Goal: Information Seeking & Learning: Understand process/instructions

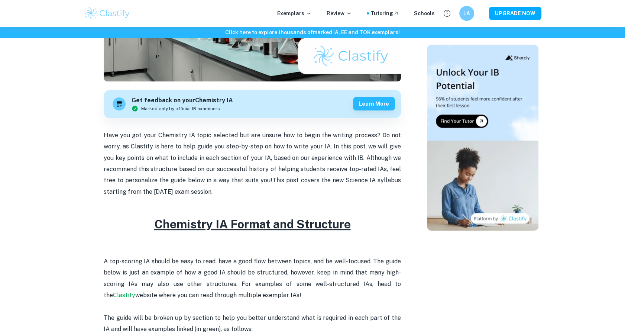
scroll to position [260, 0]
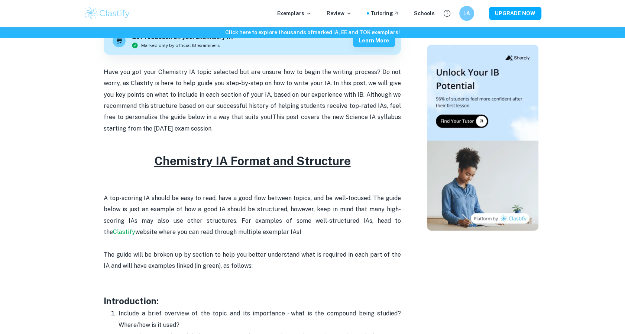
click at [113, 73] on p "Have you got your Chemistry IA topic selected but are unsure how to begin the w…" at bounding box center [252, 101] width 297 height 68
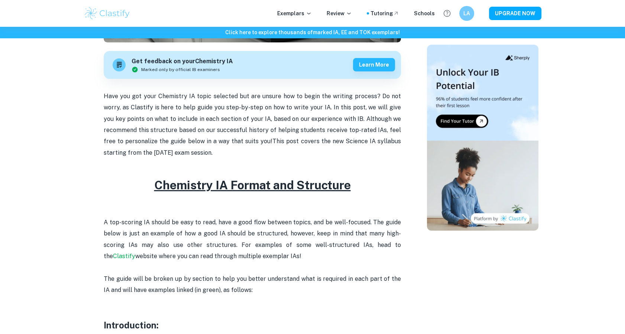
scroll to position [235, 0]
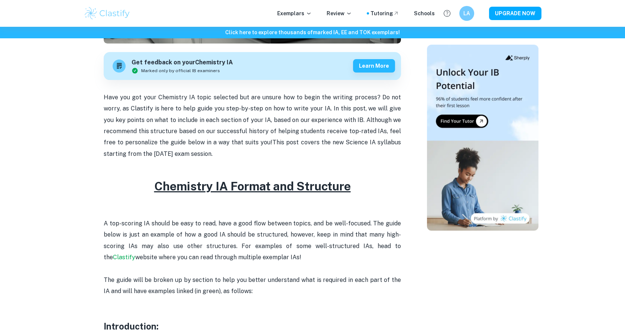
click at [138, 191] on h2 "Chemistry IA Format and Structure" at bounding box center [252, 186] width 297 height 18
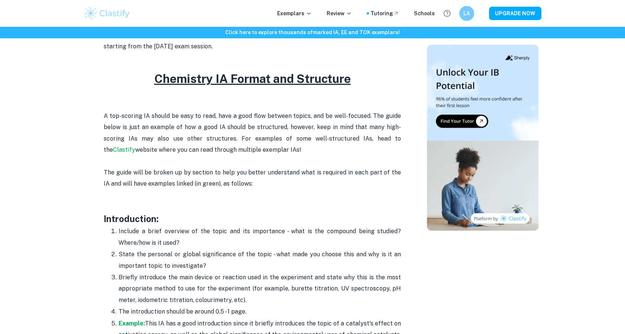
scroll to position [343, 0]
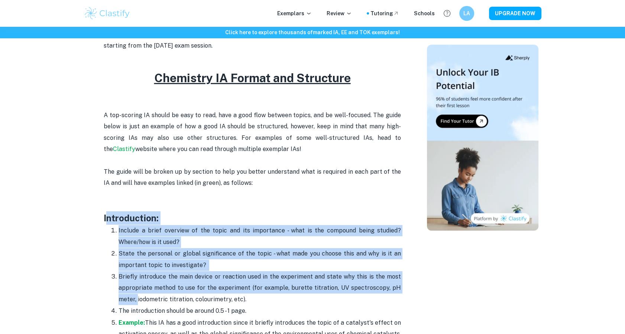
drag, startPoint x: 105, startPoint y: 217, endPoint x: 136, endPoint y: 295, distance: 84.4
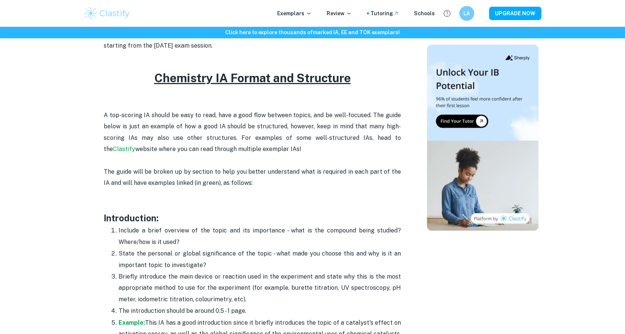
drag, startPoint x: 136, startPoint y: 295, endPoint x: 97, endPoint y: 205, distance: 98.4
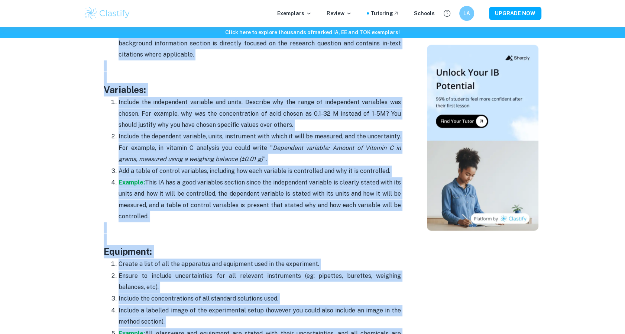
scroll to position [1418, 0]
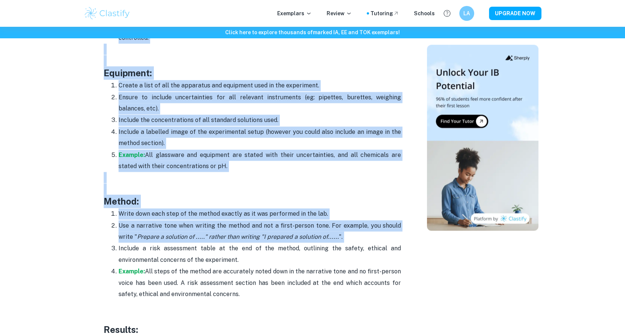
drag, startPoint x: 101, startPoint y: 218, endPoint x: 180, endPoint y: 41, distance: 193.7
copy div "Loremipsumdo: Sitamet c adipi elitsedd ei tem incid utl etd magnaaliqu - enim a…"
